Goal: Task Accomplishment & Management: Manage account settings

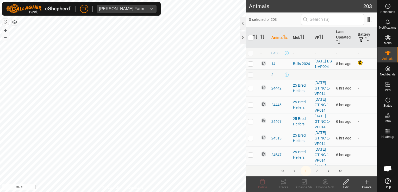
scroll to position [521, 0]
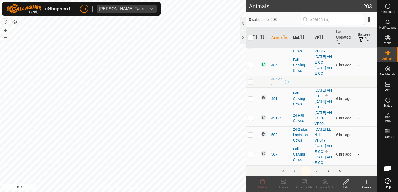
click at [129, 192] on html "[PERSON_NAME] Farm Schedules Notifications Mobs Animals Neckbands VPs Status In…" at bounding box center [199, 96] width 398 height 192
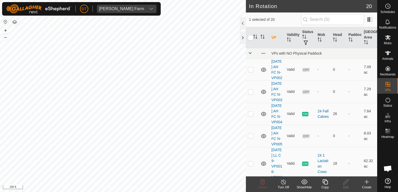
click at [325, 181] on icon at bounding box center [324, 181] width 5 height 5
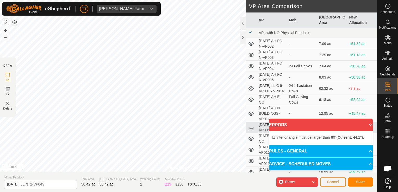
click at [4, 115] on div "Privacy Policy Contact Us Type: Inclusion Zone undefined Animal + – ⇧ i 200 ft …" at bounding box center [188, 96] width 377 height 192
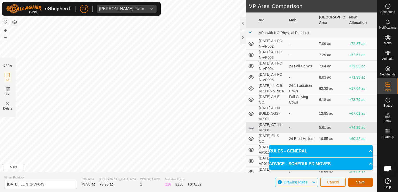
click at [360, 182] on span "Save" at bounding box center [360, 182] width 9 height 4
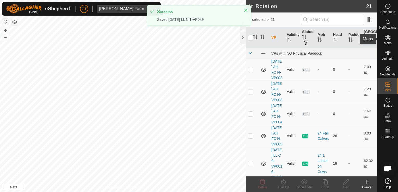
click at [389, 37] on icon at bounding box center [388, 37] width 6 height 6
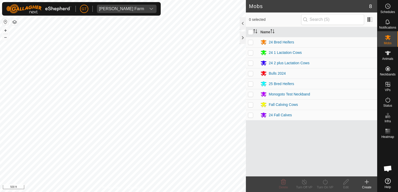
click at [249, 62] on p-checkbox at bounding box center [250, 63] width 5 height 4
checkbox input "true"
click at [324, 181] on icon at bounding box center [325, 182] width 7 height 6
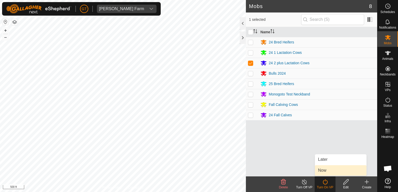
click at [324, 172] on link "Now" at bounding box center [341, 170] width 52 height 10
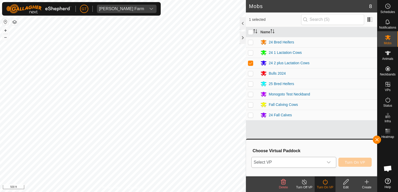
click at [330, 160] on body "[PERSON_NAME] Farm Schedules Notifications Mobs Animals Neckbands VPs Status In…" at bounding box center [199, 96] width 398 height 192
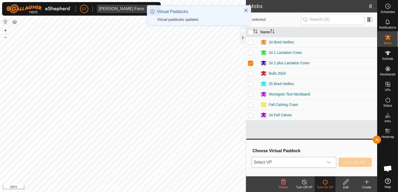
click at [330, 162] on icon "dropdown trigger" at bounding box center [328, 162] width 4 height 4
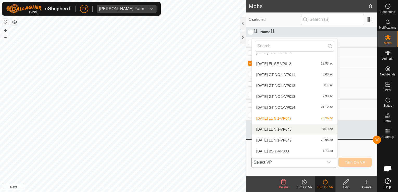
scroll to position [137, 0]
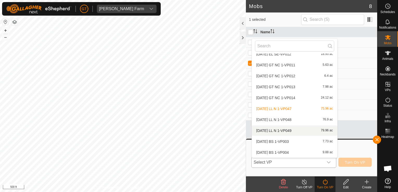
click at [295, 131] on li "[DATE] LL N 1-VP049 79.96 ac" at bounding box center [294, 130] width 85 height 10
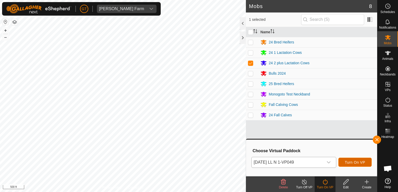
click at [347, 164] on span "Turn On VP" at bounding box center [355, 162] width 20 height 4
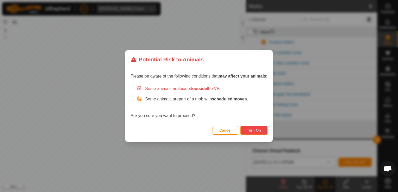
click at [259, 130] on span "Turn On" at bounding box center [254, 130] width 14 height 4
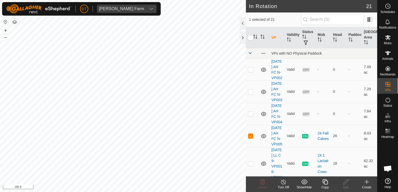
click at [323, 182] on icon at bounding box center [325, 182] width 7 height 6
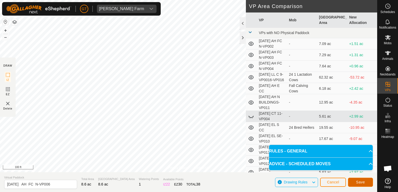
click at [362, 181] on span "Save" at bounding box center [360, 182] width 9 height 4
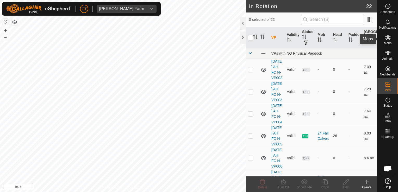
click at [389, 38] on icon at bounding box center [388, 37] width 6 height 5
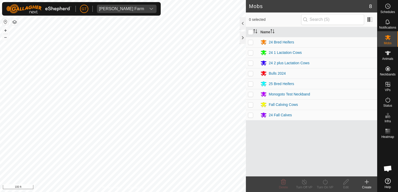
click at [250, 117] on td at bounding box center [252, 115] width 12 height 10
checkbox input "true"
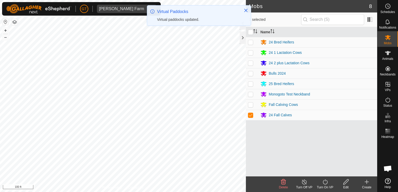
click at [323, 184] on icon at bounding box center [325, 182] width 7 height 6
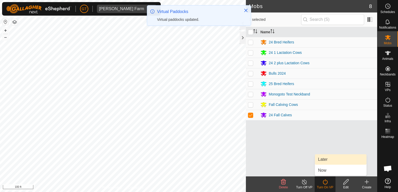
click at [336, 162] on link "Later" at bounding box center [341, 159] width 52 height 10
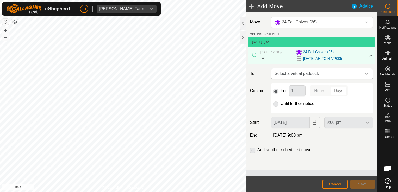
click at [368, 72] on icon "dropdown trigger" at bounding box center [366, 74] width 4 height 4
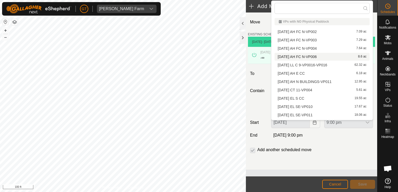
click at [314, 55] on li "[DATE] AH FC N-VP006 8.6 ac" at bounding box center [321, 57] width 95 height 8
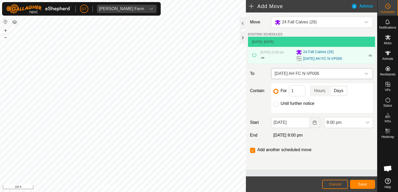
click at [336, 75] on span "[DATE] AH FC N-VP006" at bounding box center [316, 73] width 89 height 10
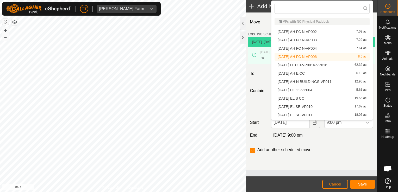
click at [326, 56] on li "[DATE] AH FC N-VP006 8.6 ac" at bounding box center [321, 57] width 95 height 8
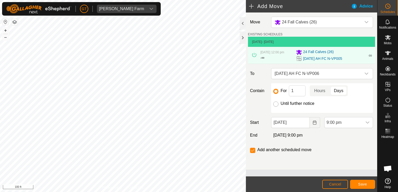
click at [276, 105] on input "Until further notice" at bounding box center [275, 104] width 5 height 5
radio input "true"
checkbox input "false"
click at [313, 123] on icon "Choose Date" at bounding box center [314, 123] width 4 height 4
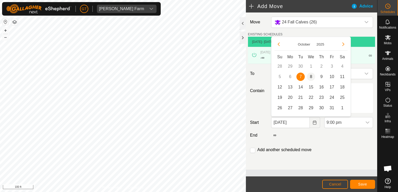
click at [313, 76] on span "8" at bounding box center [311, 77] width 8 height 8
type input "[DATE]"
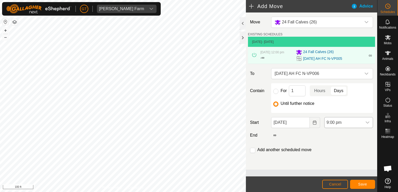
click at [366, 122] on icon "dropdown trigger" at bounding box center [367, 123] width 4 height 2
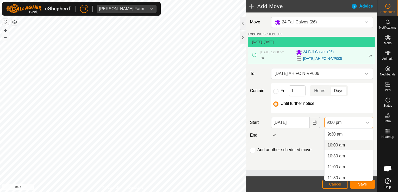
scroll to position [233, 0]
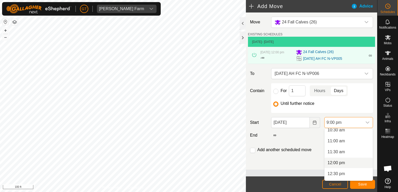
click at [339, 163] on li "12:00 pm" at bounding box center [348, 163] width 48 height 10
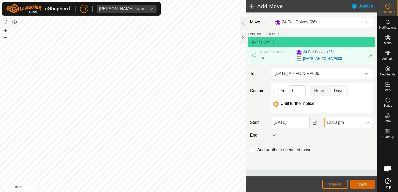
click at [362, 187] on button "Save" at bounding box center [362, 184] width 25 height 9
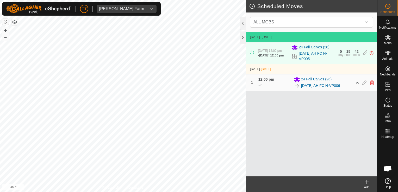
click at [0, 99] on html "[PERSON_NAME] Farm Schedules Notifications Mobs Animals Neckbands VPs Status In…" at bounding box center [199, 96] width 398 height 192
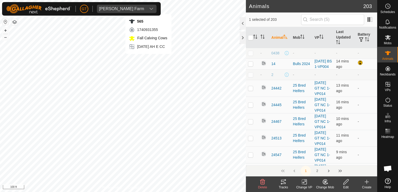
checkbox input "false"
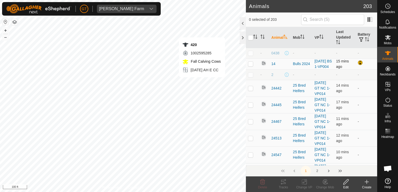
checkbox input "true"
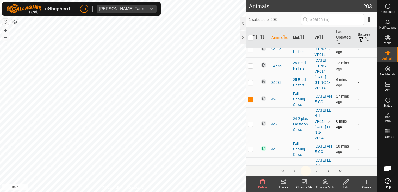
scroll to position [364, 0]
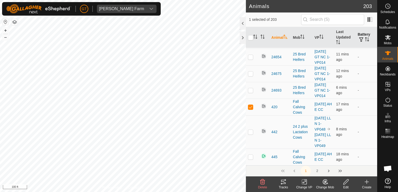
click at [365, 39] on icon "Activate to sort" at bounding box center [367, 39] width 4 height 4
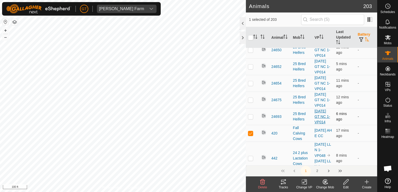
scroll to position [338, 0]
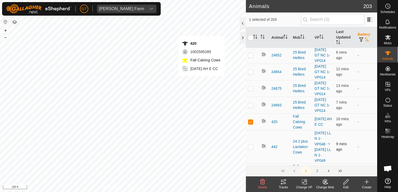
checkbox input "false"
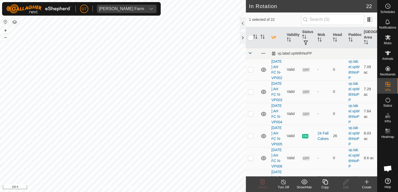
click at [325, 180] on icon at bounding box center [325, 182] width 7 height 6
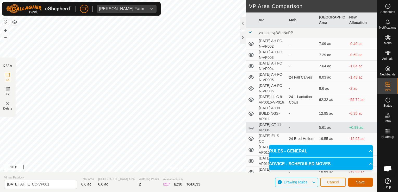
click at [358, 184] on span "Save" at bounding box center [360, 182] width 9 height 4
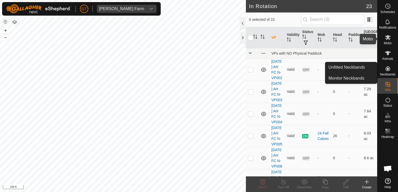
click at [385, 34] on es-mob-svg-icon at bounding box center [387, 37] width 9 height 8
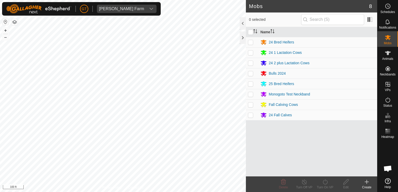
click at [250, 105] on p-checkbox at bounding box center [250, 105] width 5 height 4
checkbox input "true"
click at [324, 182] on icon at bounding box center [325, 182] width 7 height 6
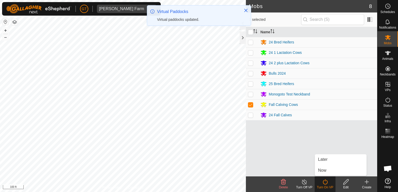
click at [337, 158] on link "Later" at bounding box center [341, 159] width 52 height 10
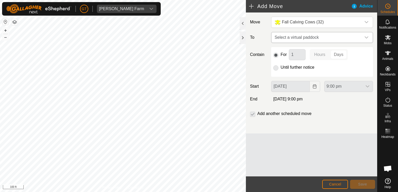
click at [365, 37] on icon "dropdown trigger" at bounding box center [366, 37] width 4 height 2
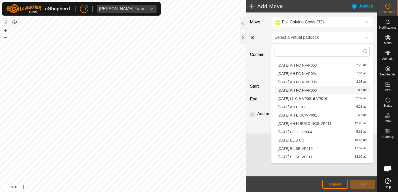
scroll to position [26, 0]
click at [316, 107] on li "[DATE] AH E CC-VP001 6.6 ac" at bounding box center [321, 107] width 95 height 8
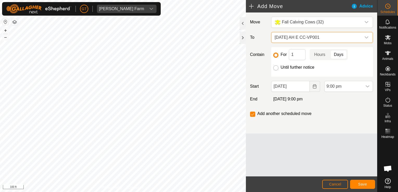
click at [276, 67] on input "Until further notice" at bounding box center [275, 67] width 5 height 5
radio input "true"
checkbox input "false"
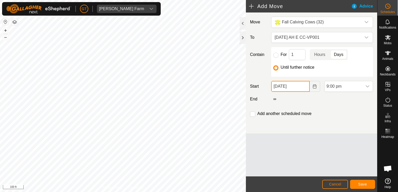
click at [306, 87] on input "[DATE]" at bounding box center [290, 86] width 38 height 11
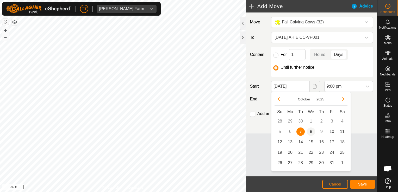
click at [310, 132] on span "8" at bounding box center [311, 132] width 8 height 8
type input "[DATE]"
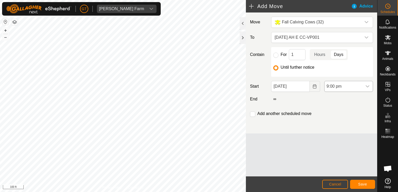
click at [365, 85] on icon "dropdown trigger" at bounding box center [367, 86] width 4 height 4
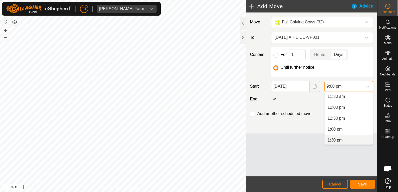
scroll to position [233, 0]
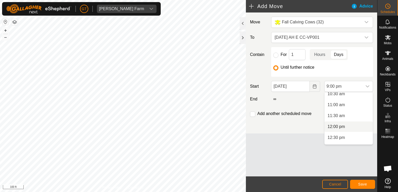
click at [342, 125] on li "12:00 pm" at bounding box center [348, 127] width 48 height 10
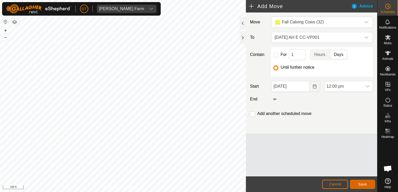
click at [364, 186] on span "Save" at bounding box center [362, 184] width 9 height 4
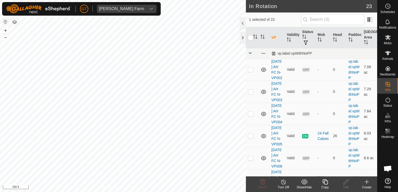
click at [326, 184] on icon at bounding box center [324, 181] width 5 height 5
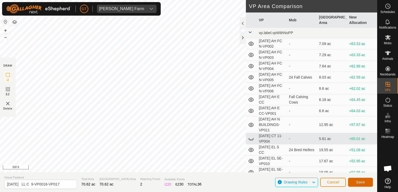
click at [362, 181] on span "Save" at bounding box center [360, 182] width 9 height 4
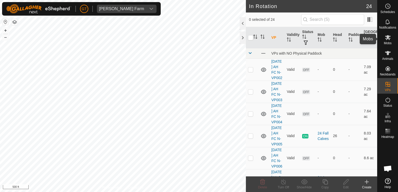
click at [389, 38] on icon at bounding box center [388, 37] width 6 height 5
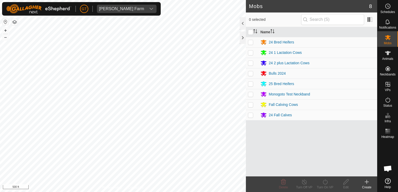
click at [249, 52] on p-checkbox at bounding box center [250, 53] width 5 height 4
checkbox input "true"
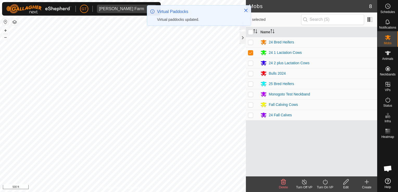
click at [326, 181] on icon at bounding box center [325, 181] width 5 height 5
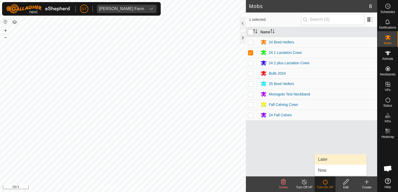
click at [331, 160] on link "Later" at bounding box center [341, 159] width 52 height 10
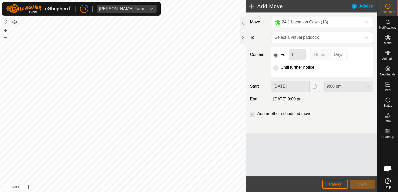
click at [368, 37] on icon "dropdown trigger" at bounding box center [366, 37] width 4 height 2
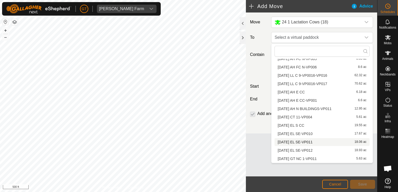
scroll to position [29, 0]
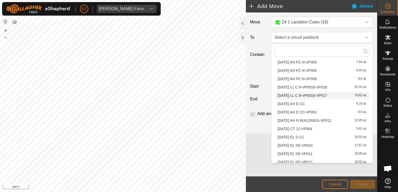
click at [321, 96] on li "[DATE] LL C 9-VP0016-VP017 70.62 ac" at bounding box center [321, 96] width 95 height 8
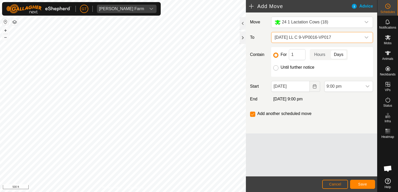
click at [275, 69] on input "Until further notice" at bounding box center [275, 67] width 5 height 5
radio input "true"
checkbox input "false"
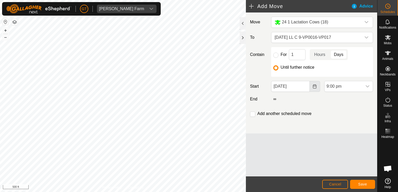
click at [314, 86] on icon "Choose Date" at bounding box center [314, 86] width 4 height 4
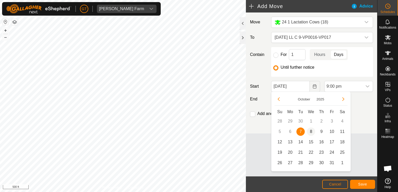
click at [309, 133] on span "8" at bounding box center [311, 132] width 8 height 8
type input "[DATE]"
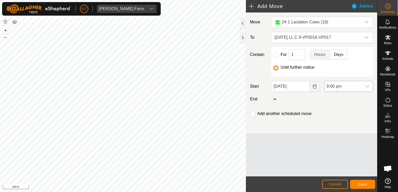
click at [366, 86] on icon "dropdown trigger" at bounding box center [367, 86] width 4 height 4
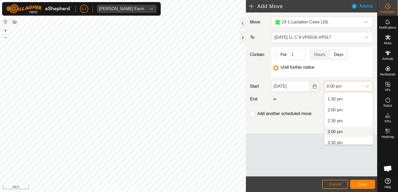
scroll to position [259, 0]
click at [353, 100] on li "12:00 pm" at bounding box center [348, 101] width 48 height 10
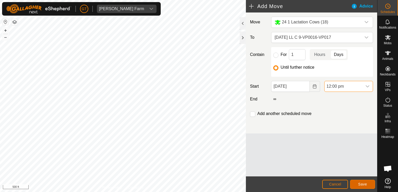
click at [356, 185] on button "Save" at bounding box center [362, 184] width 25 height 9
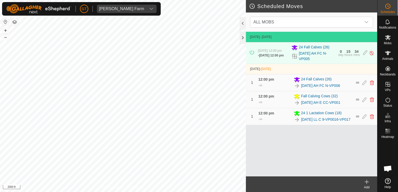
click at [175, 192] on html "[PERSON_NAME] Farm Schedules Notifications Mobs Animals Neckbands VPs Status In…" at bounding box center [199, 96] width 398 height 192
